Goal: Information Seeking & Learning: Check status

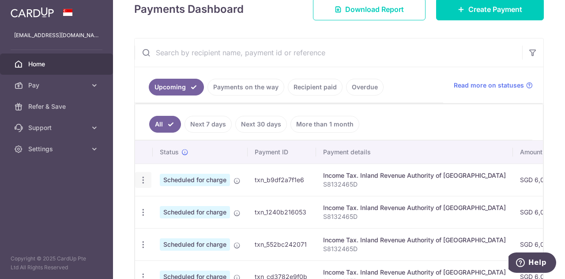
click at [140, 181] on icon "button" at bounding box center [143, 179] width 9 height 9
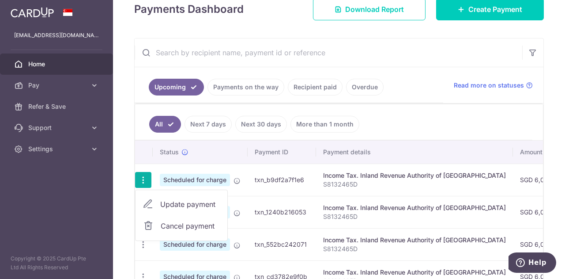
click at [412, 28] on div "× Pause Schedule Pause all future payments in this series Pause just this one p…" at bounding box center [339, 139] width 452 height 279
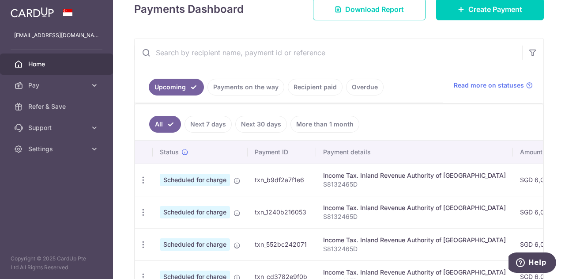
click at [212, 127] on link "Next 7 days" at bounding box center [208, 124] width 47 height 17
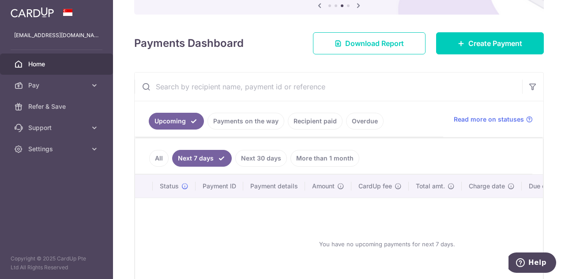
scroll to position [88, 0]
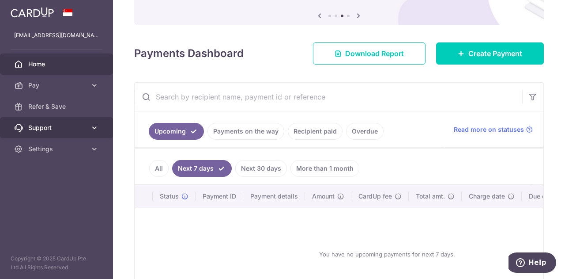
click at [55, 121] on link "Support" at bounding box center [56, 127] width 113 height 21
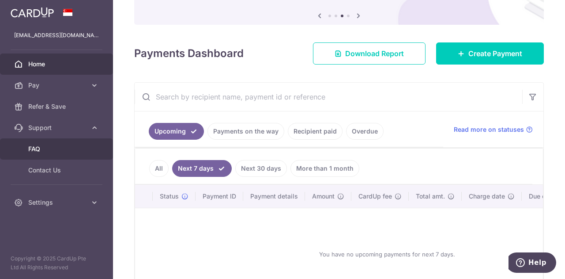
click at [42, 150] on span "FAQ" at bounding box center [57, 148] width 58 height 9
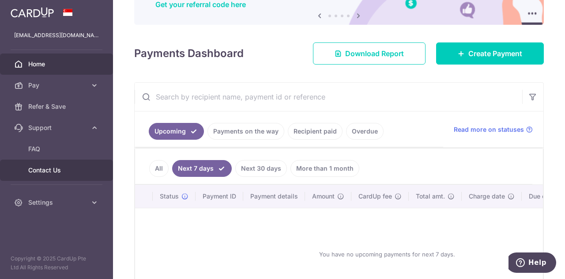
click at [42, 177] on link "Contact Us" at bounding box center [56, 169] width 113 height 21
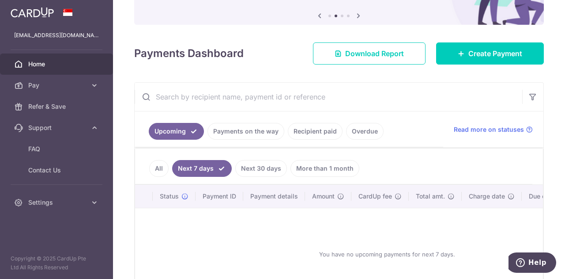
click at [154, 169] on link "All" at bounding box center [158, 168] width 19 height 17
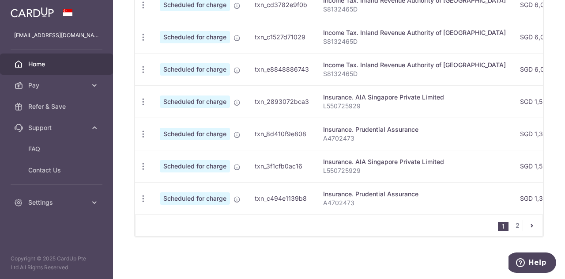
scroll to position [364, 0]
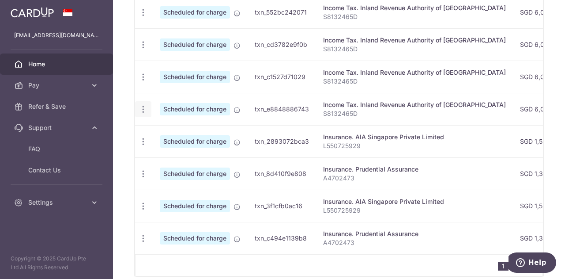
click at [142, 111] on icon "button" at bounding box center [143, 109] width 9 height 9
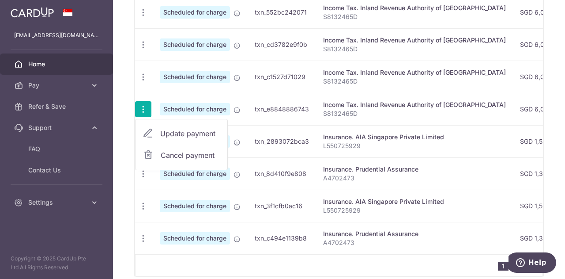
click at [197, 100] on td "Scheduled for charge" at bounding box center [200, 109] width 95 height 32
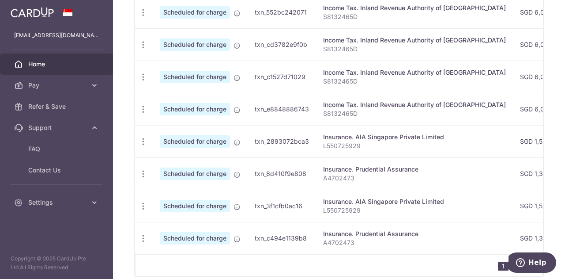
click at [198, 110] on span "Scheduled for charge" at bounding box center [195, 109] width 70 height 12
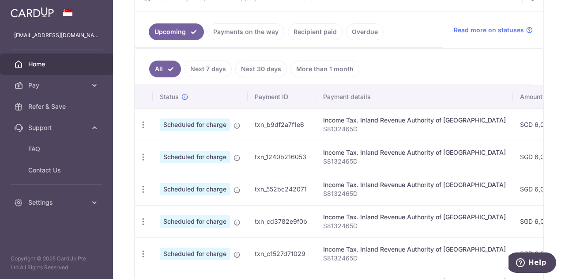
scroll to position [320, 0]
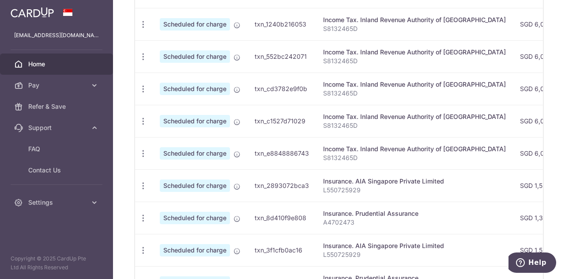
click at [338, 120] on div "Income Tax. Inland Revenue Authority of [GEOGRAPHIC_DATA]" at bounding box center [414, 116] width 183 height 9
drag, startPoint x: 257, startPoint y: 120, endPoint x: 248, endPoint y: 125, distance: 10.9
click at [257, 120] on td "txn_c1527d71029" at bounding box center [282, 121] width 68 height 32
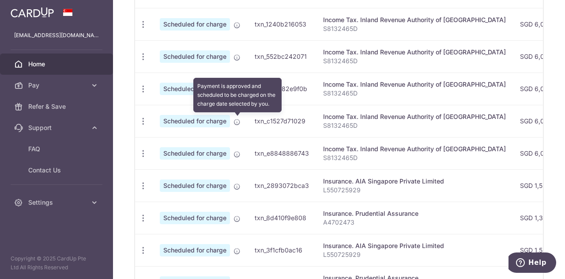
click at [241, 124] on icon at bounding box center [237, 121] width 7 height 7
